Goal: Navigation & Orientation: Find specific page/section

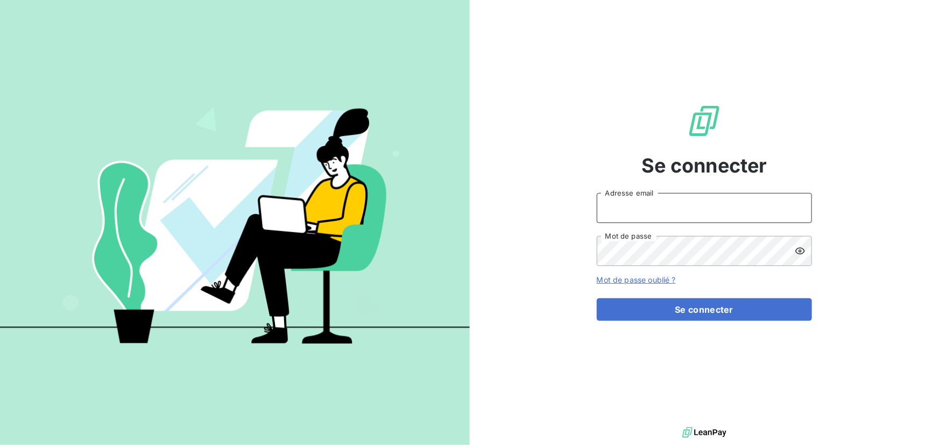
type input "[EMAIL_ADDRESS][DOMAIN_NAME]"
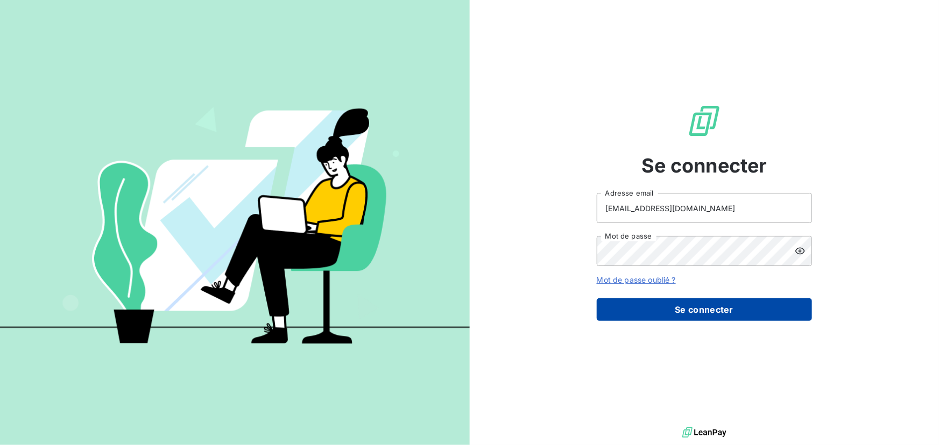
click at [673, 313] on button "Se connecter" at bounding box center [704, 310] width 215 height 23
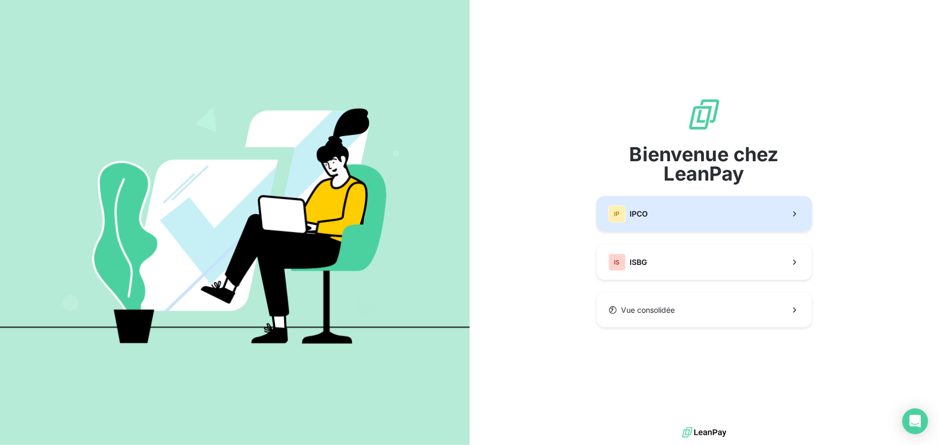
click at [662, 218] on button "IP IPCO" at bounding box center [704, 214] width 215 height 36
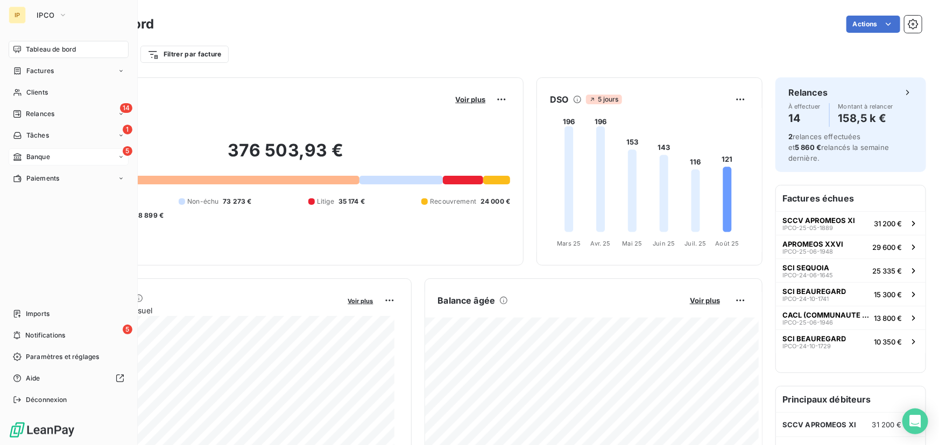
click at [37, 156] on span "Banque" at bounding box center [38, 157] width 24 height 10
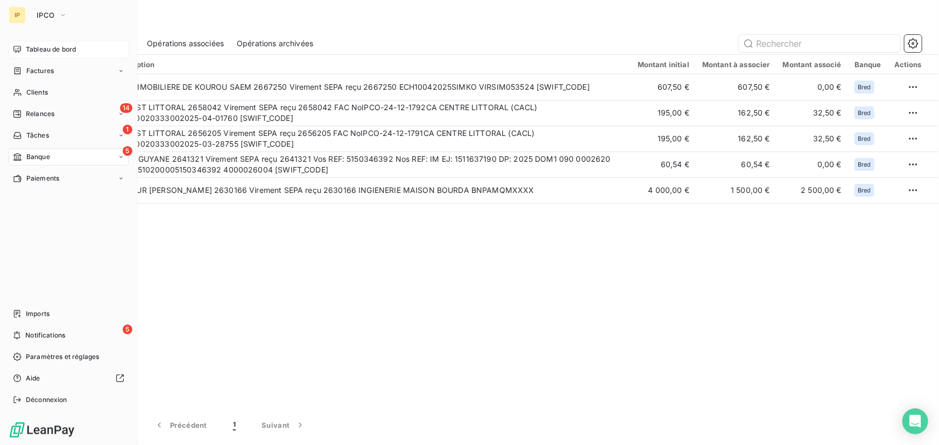
click at [32, 49] on span "Tableau de bord" at bounding box center [51, 50] width 50 height 10
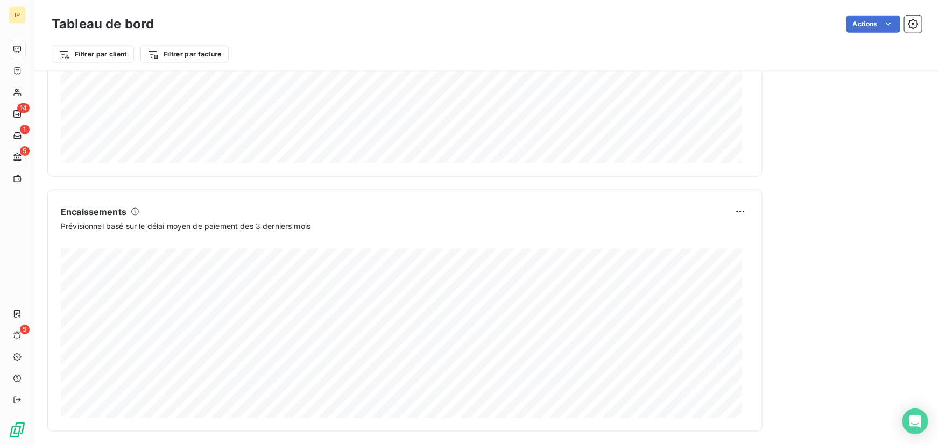
scroll to position [603, 0]
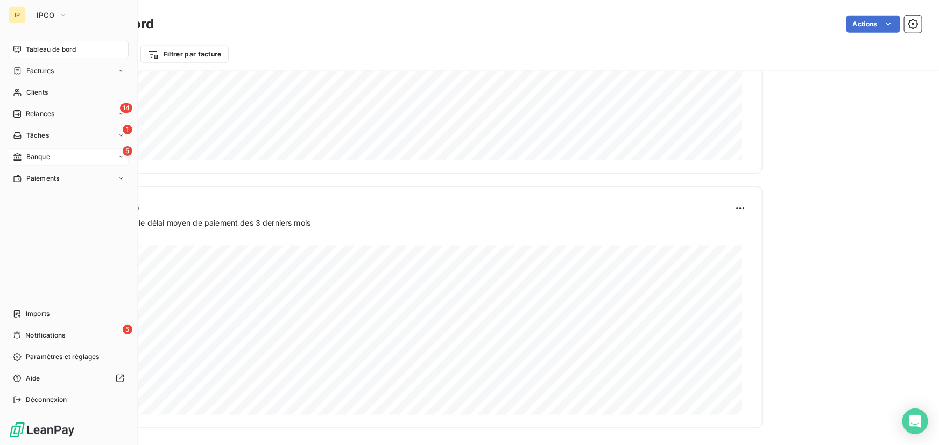
click at [47, 154] on span "Banque" at bounding box center [38, 157] width 24 height 10
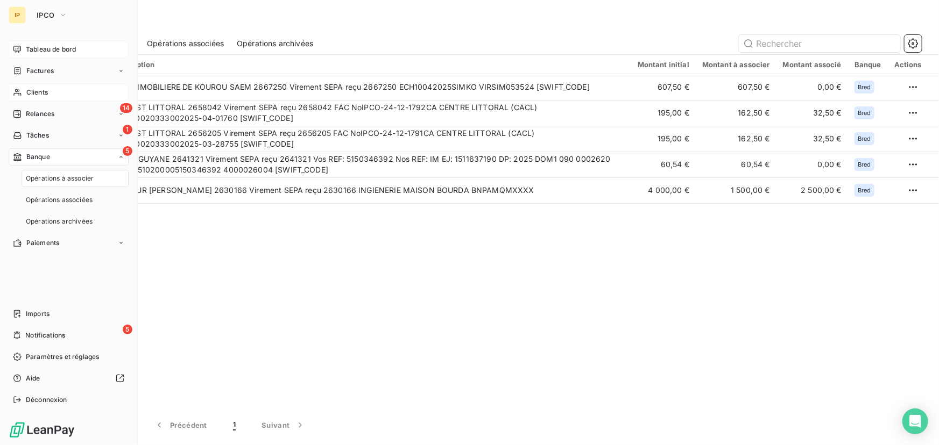
click at [51, 91] on div "Clients" at bounding box center [69, 92] width 120 height 17
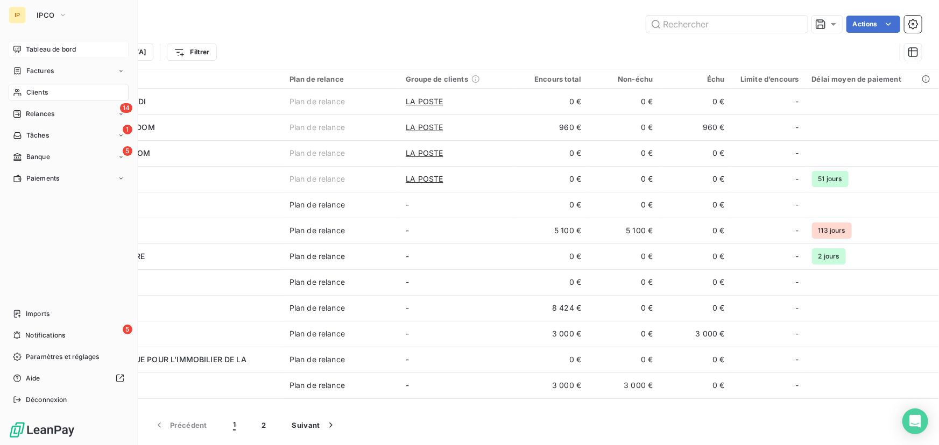
click at [35, 45] on span "Tableau de bord" at bounding box center [51, 50] width 50 height 10
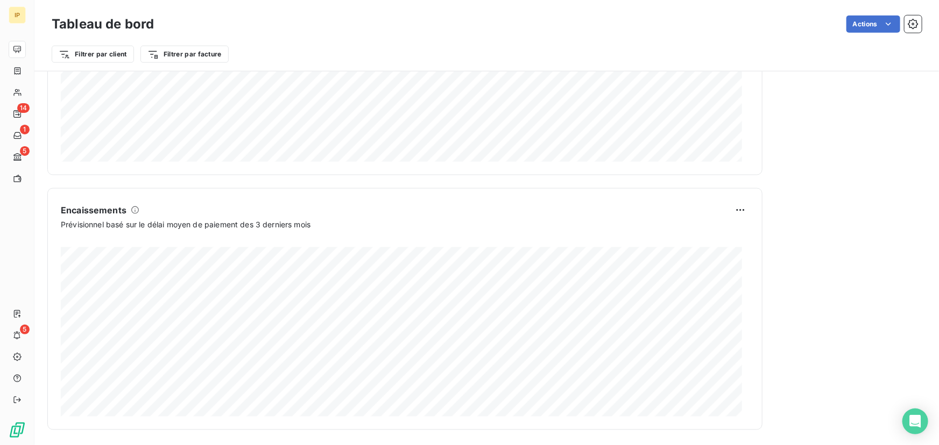
scroll to position [603, 0]
